Goal: Task Accomplishment & Management: Use online tool/utility

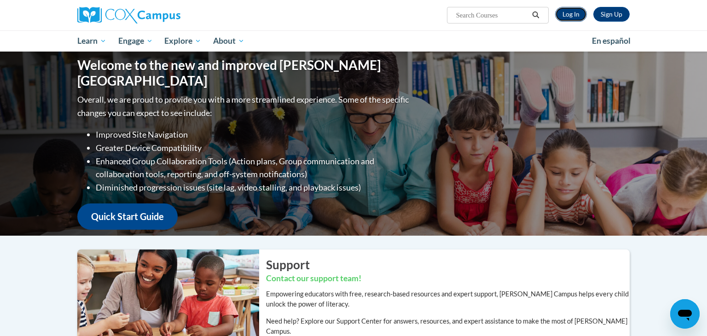
click at [569, 12] on link "Log In" at bounding box center [571, 14] width 32 height 15
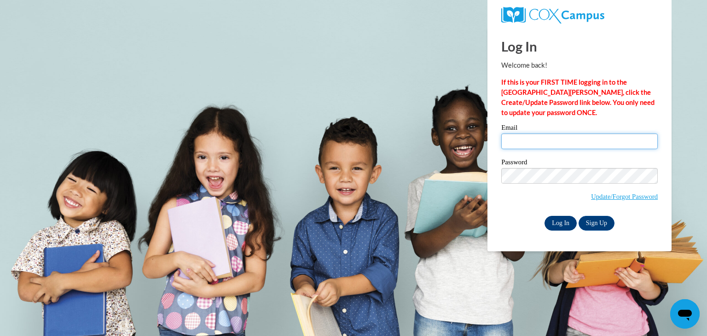
type input "widmandeanna@aasd.k12.wi.us"
click at [551, 220] on input "Log In" at bounding box center [561, 223] width 32 height 15
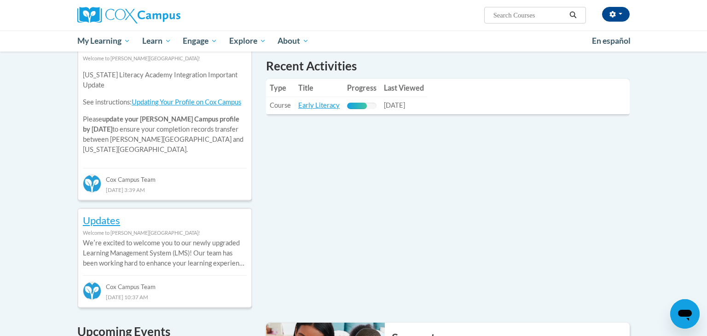
scroll to position [315, 0]
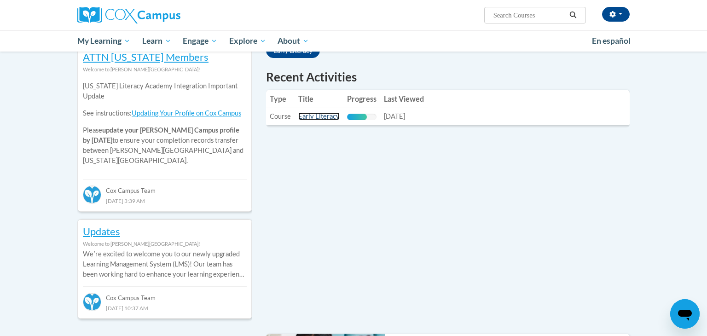
click at [321, 117] on link "Early Literacy" at bounding box center [318, 116] width 41 height 8
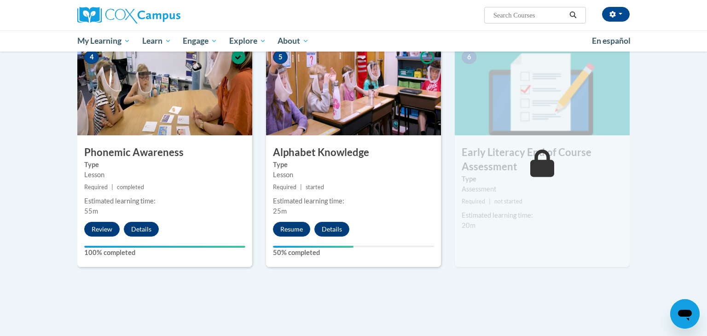
scroll to position [452, 0]
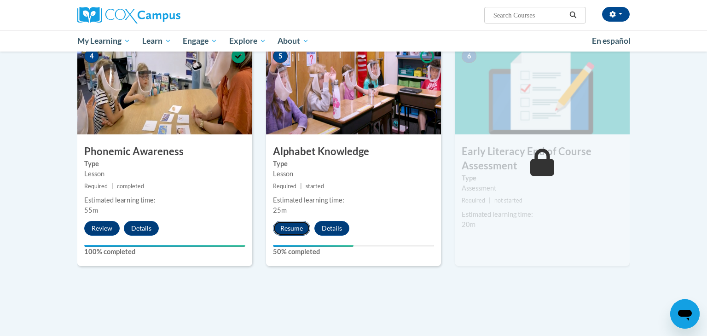
click at [297, 229] on button "Resume" at bounding box center [291, 228] width 37 height 15
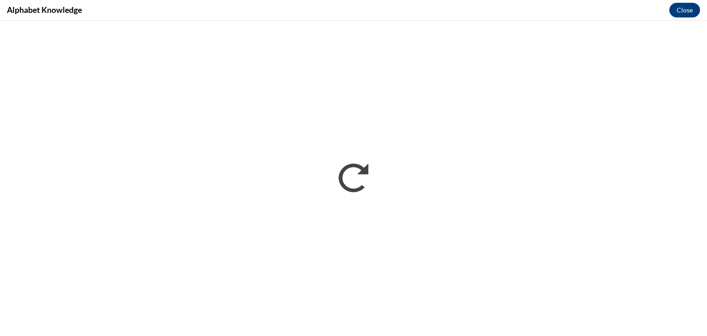
scroll to position [0, 0]
